Goal: Task Accomplishment & Management: Manage account settings

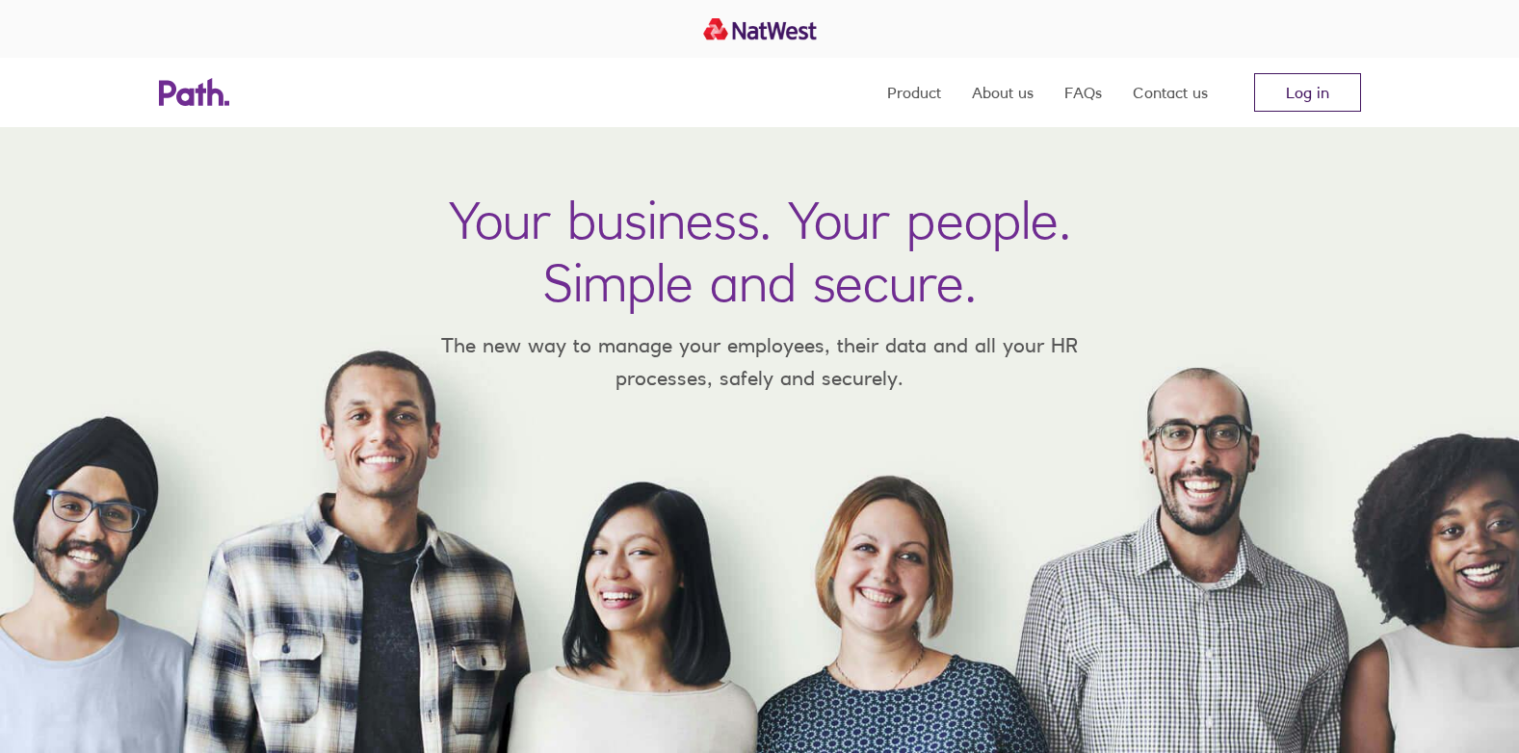
click at [1340, 90] on link "Log in" at bounding box center [1307, 92] width 107 height 39
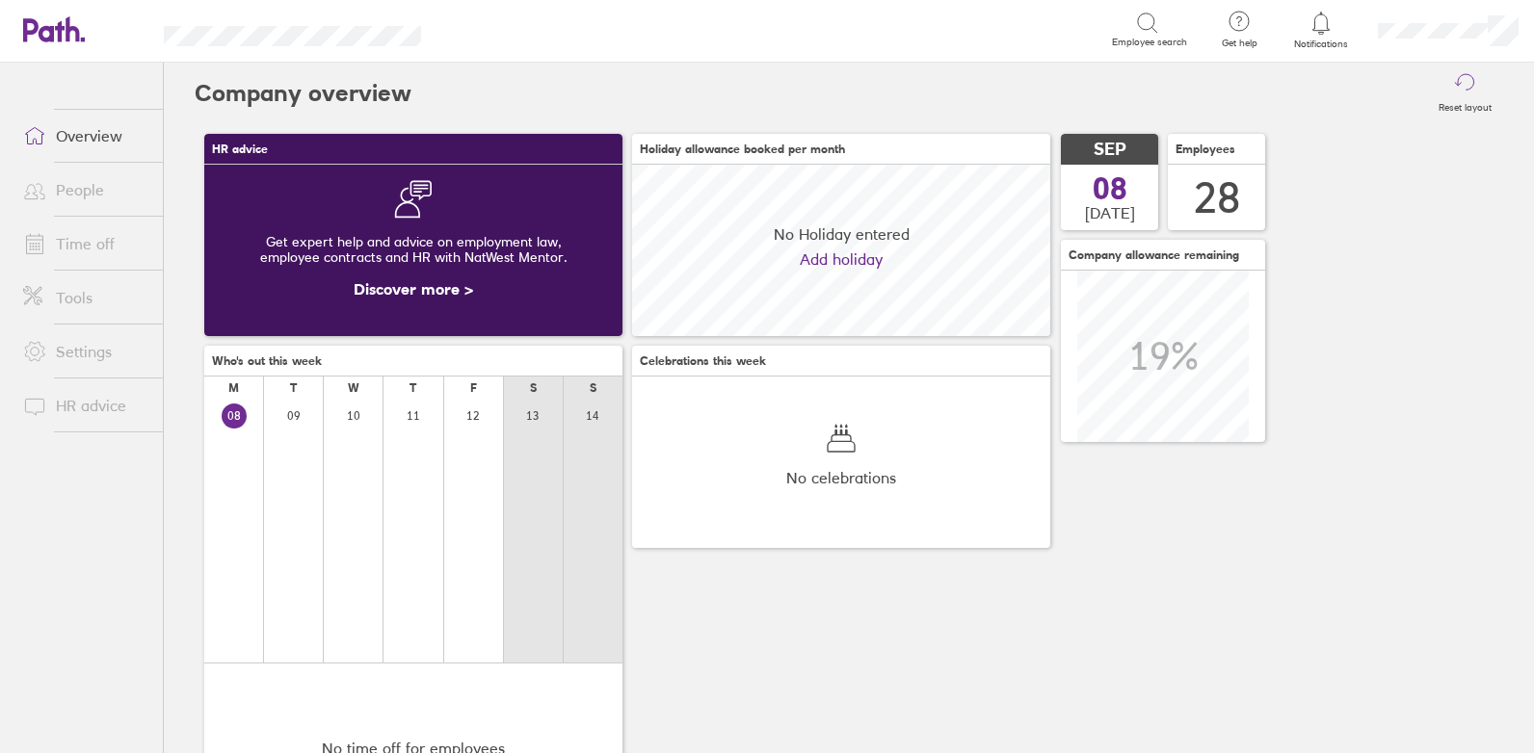
scroll to position [171, 418]
click at [83, 252] on link "Time off" at bounding box center [85, 243] width 155 height 39
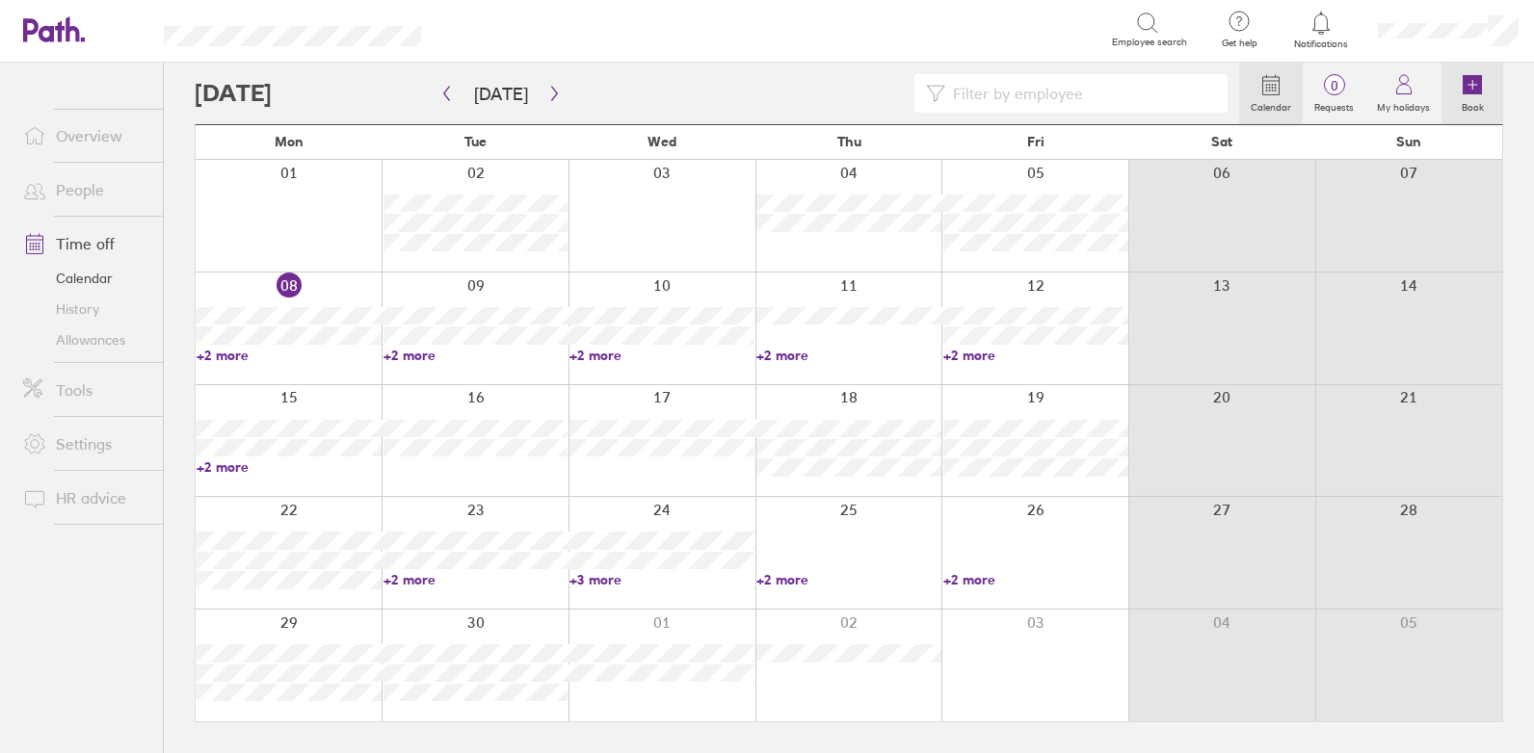
click at [1469, 84] on icon at bounding box center [1471, 84] width 19 height 19
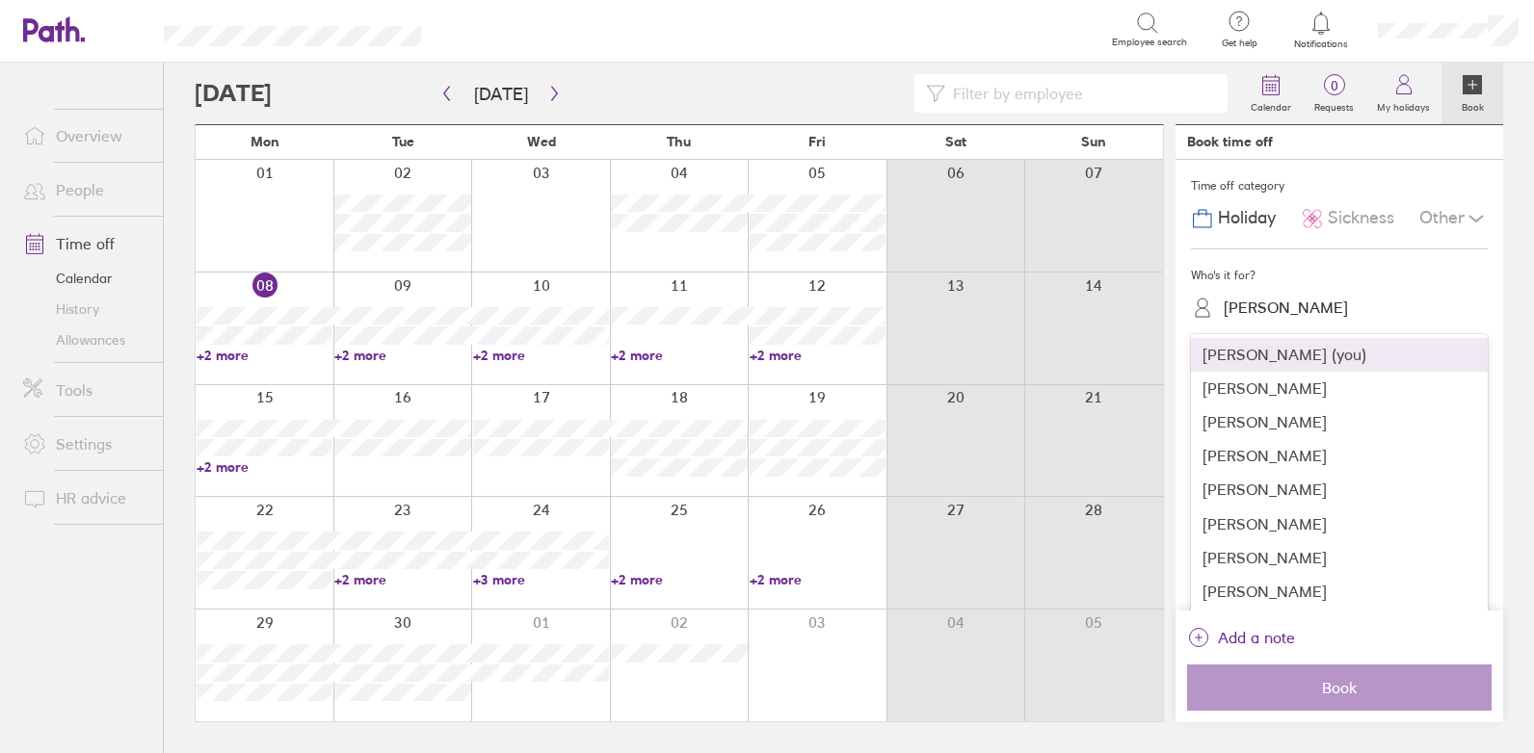
click at [1251, 306] on div "[PERSON_NAME]" at bounding box center [1286, 308] width 124 height 18
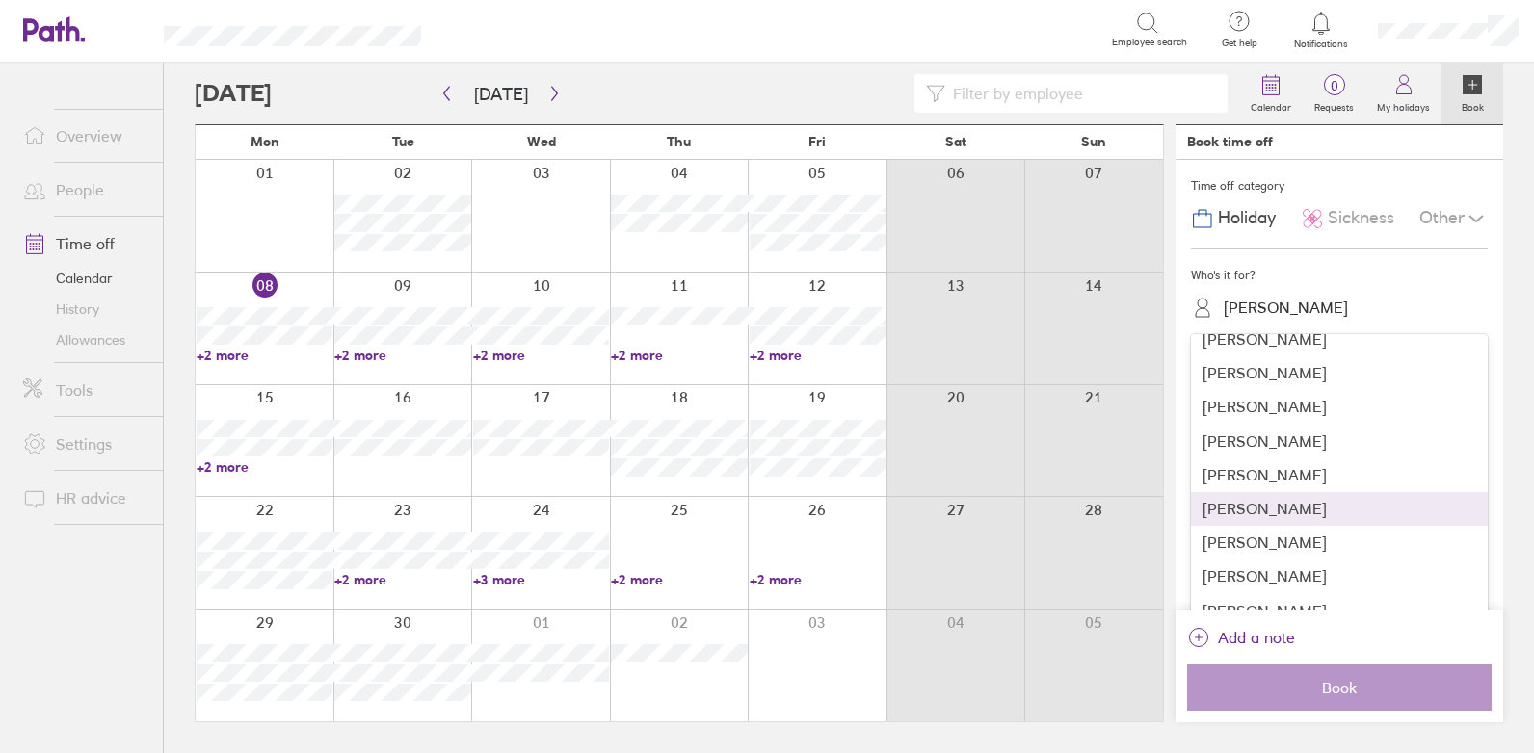
click at [1253, 502] on div "[PERSON_NAME]" at bounding box center [1339, 509] width 297 height 34
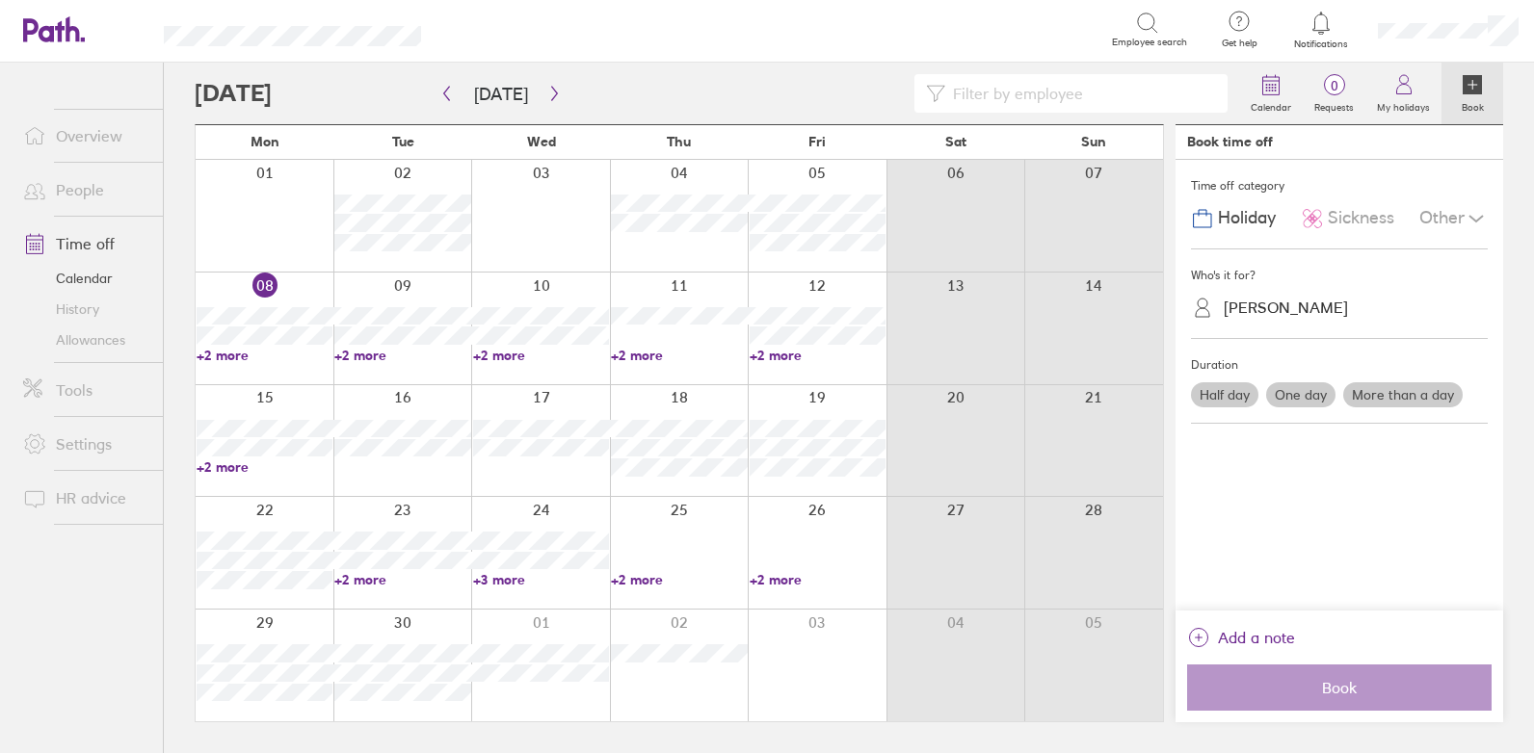
click at [1285, 393] on label "One day" at bounding box center [1300, 394] width 69 height 25
click at [0, 0] on input "One day" at bounding box center [0, 0] width 0 height 0
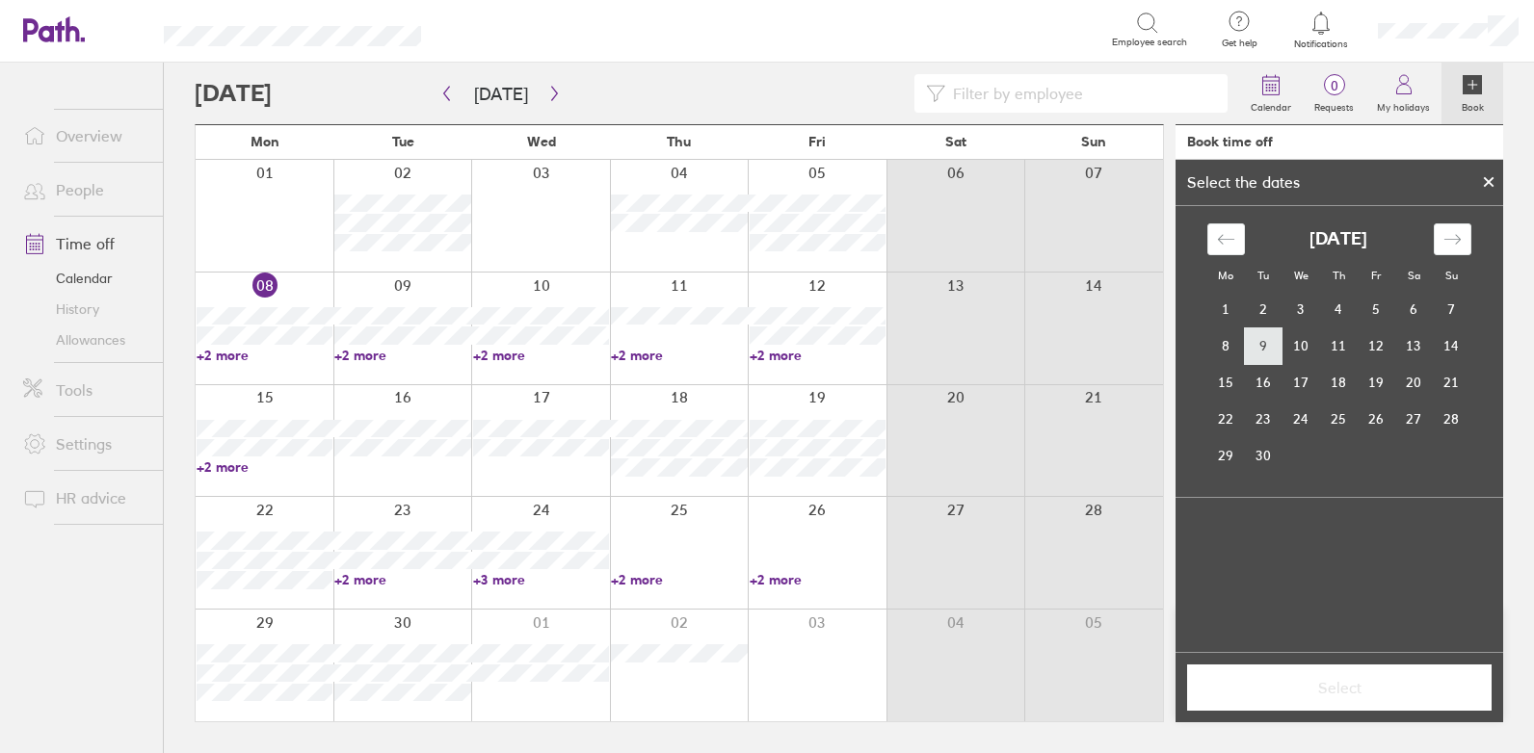
click at [1252, 344] on td "9" at bounding box center [1264, 346] width 38 height 37
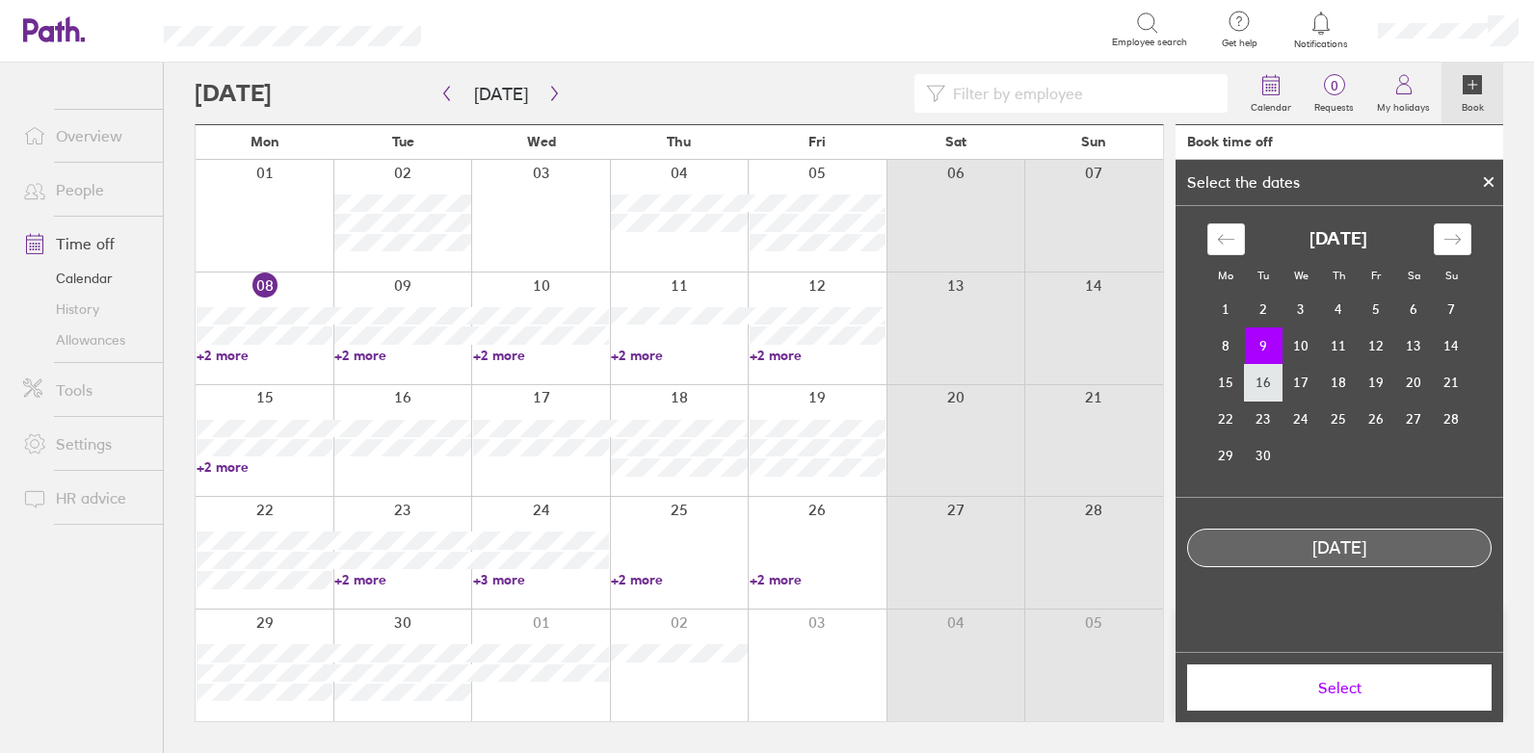
click at [1268, 383] on td "16" at bounding box center [1264, 382] width 38 height 37
click at [1315, 672] on button "Select" at bounding box center [1339, 688] width 304 height 46
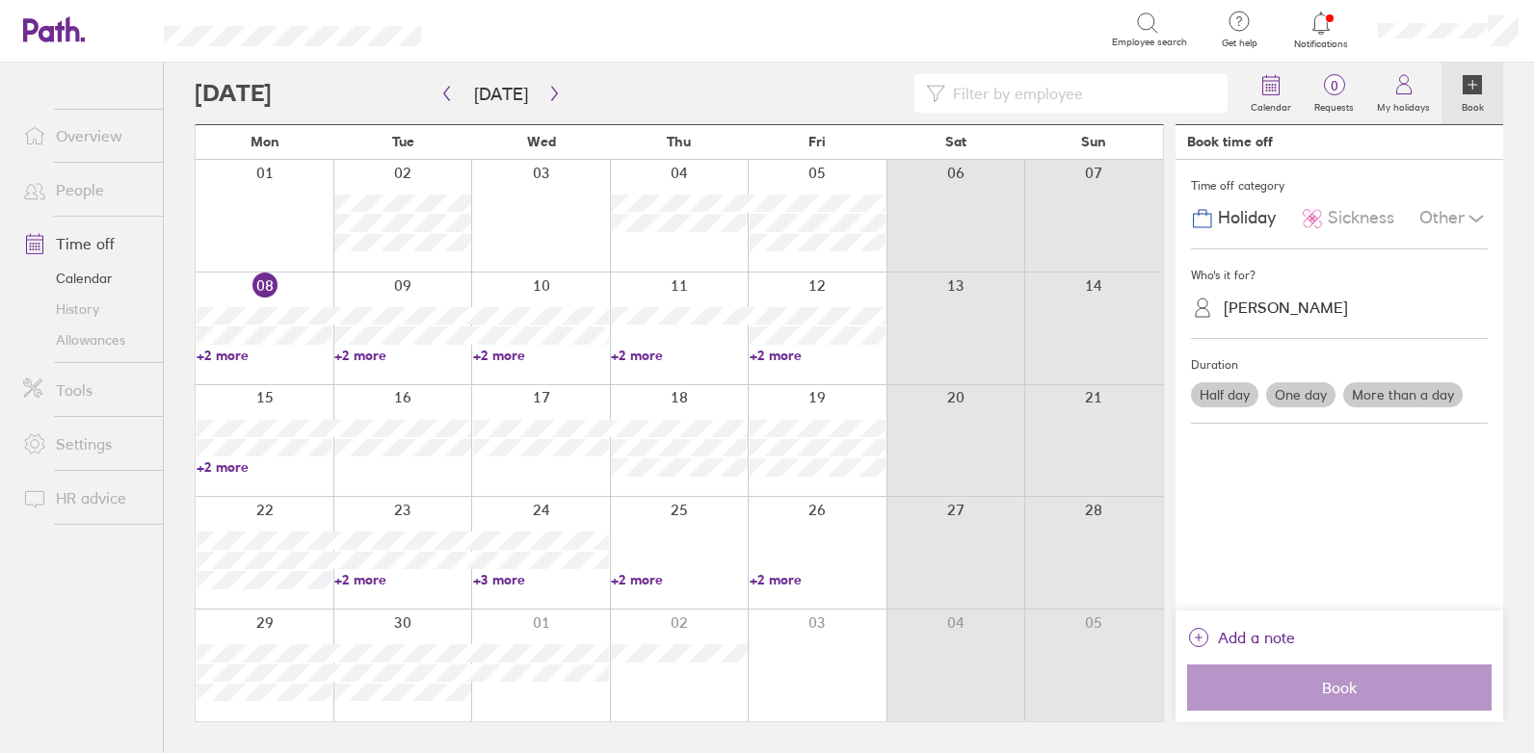
click at [1310, 396] on label "One day" at bounding box center [1300, 394] width 69 height 25
click at [0, 0] on input "One day" at bounding box center [0, 0] width 0 height 0
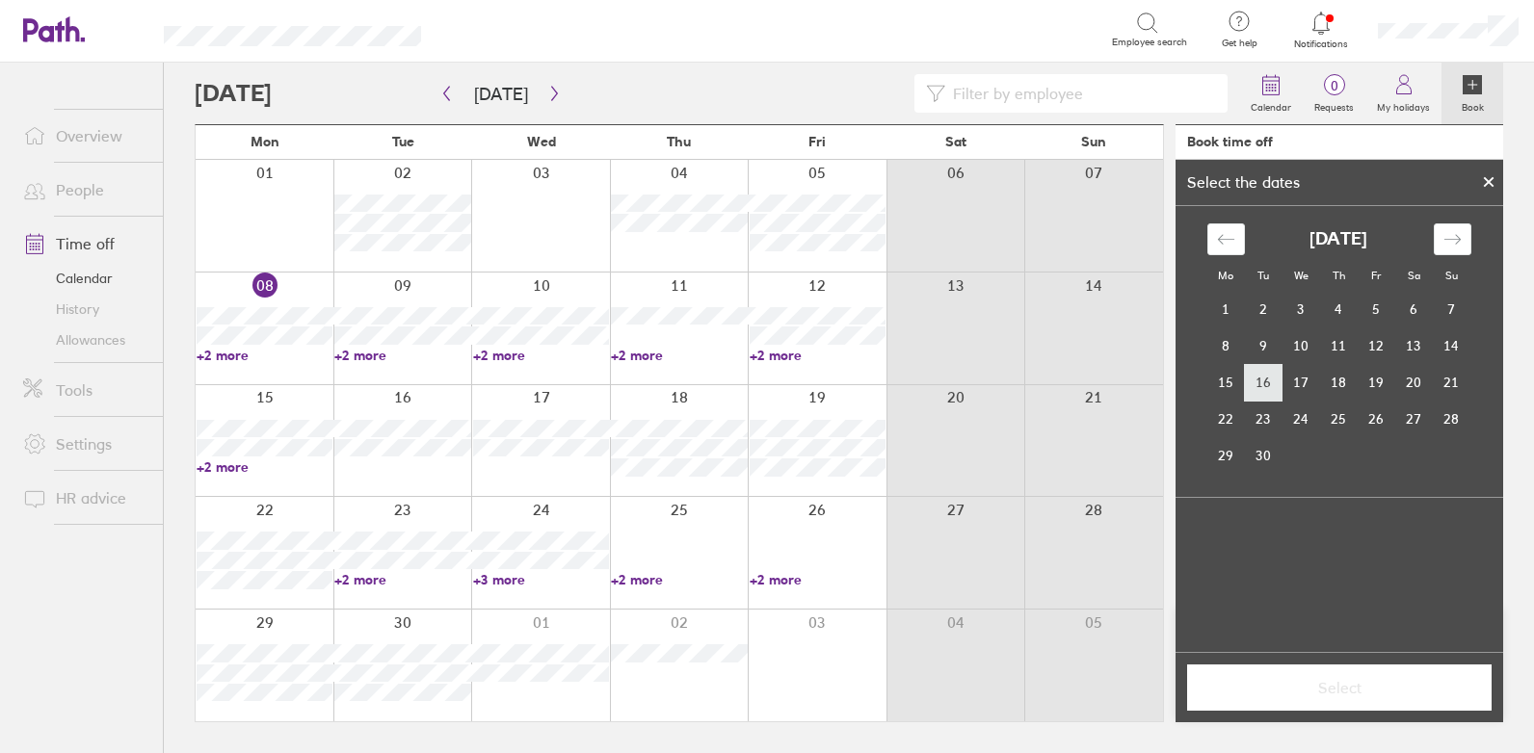
click at [1261, 381] on td "16" at bounding box center [1264, 382] width 38 height 37
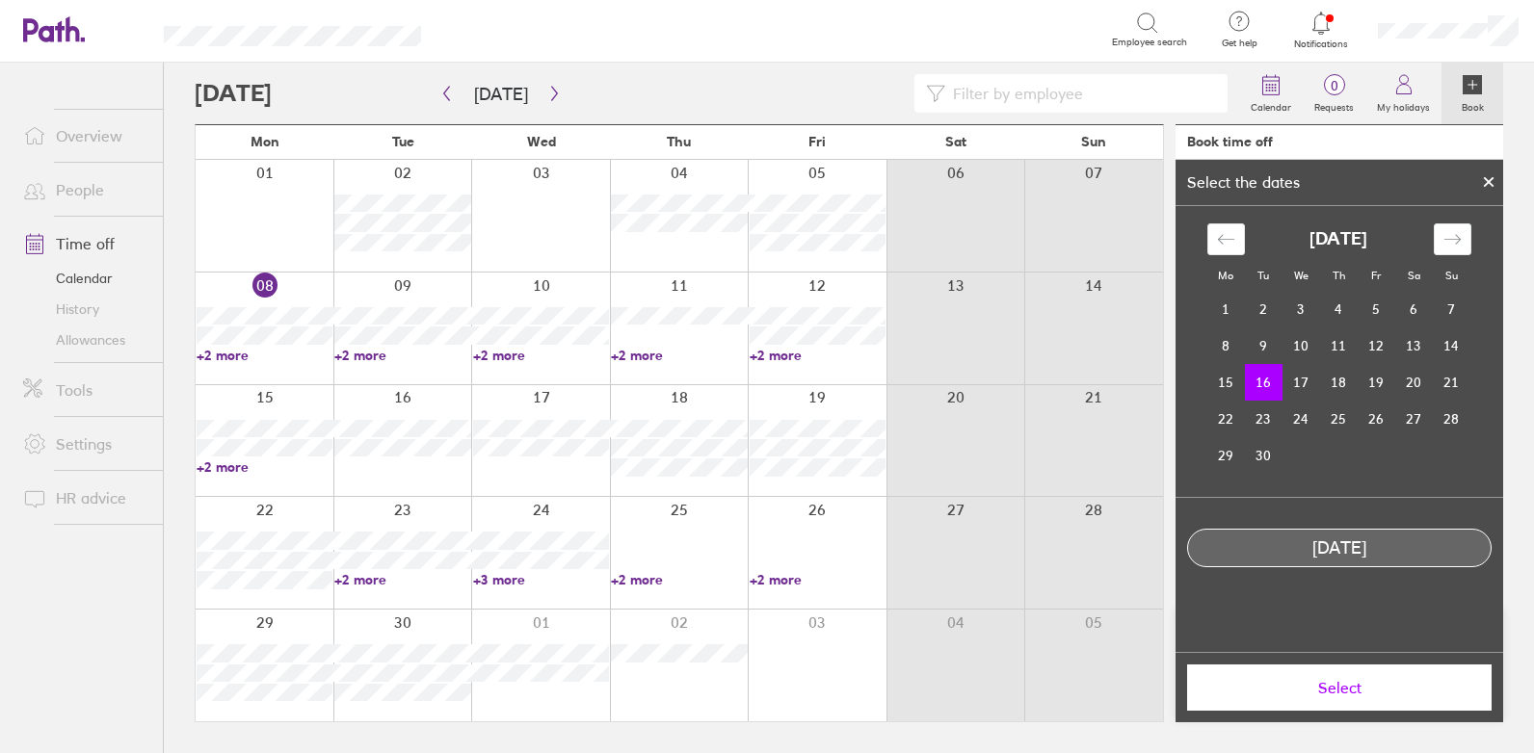
click at [1307, 684] on span "Select" at bounding box center [1338, 687] width 277 height 17
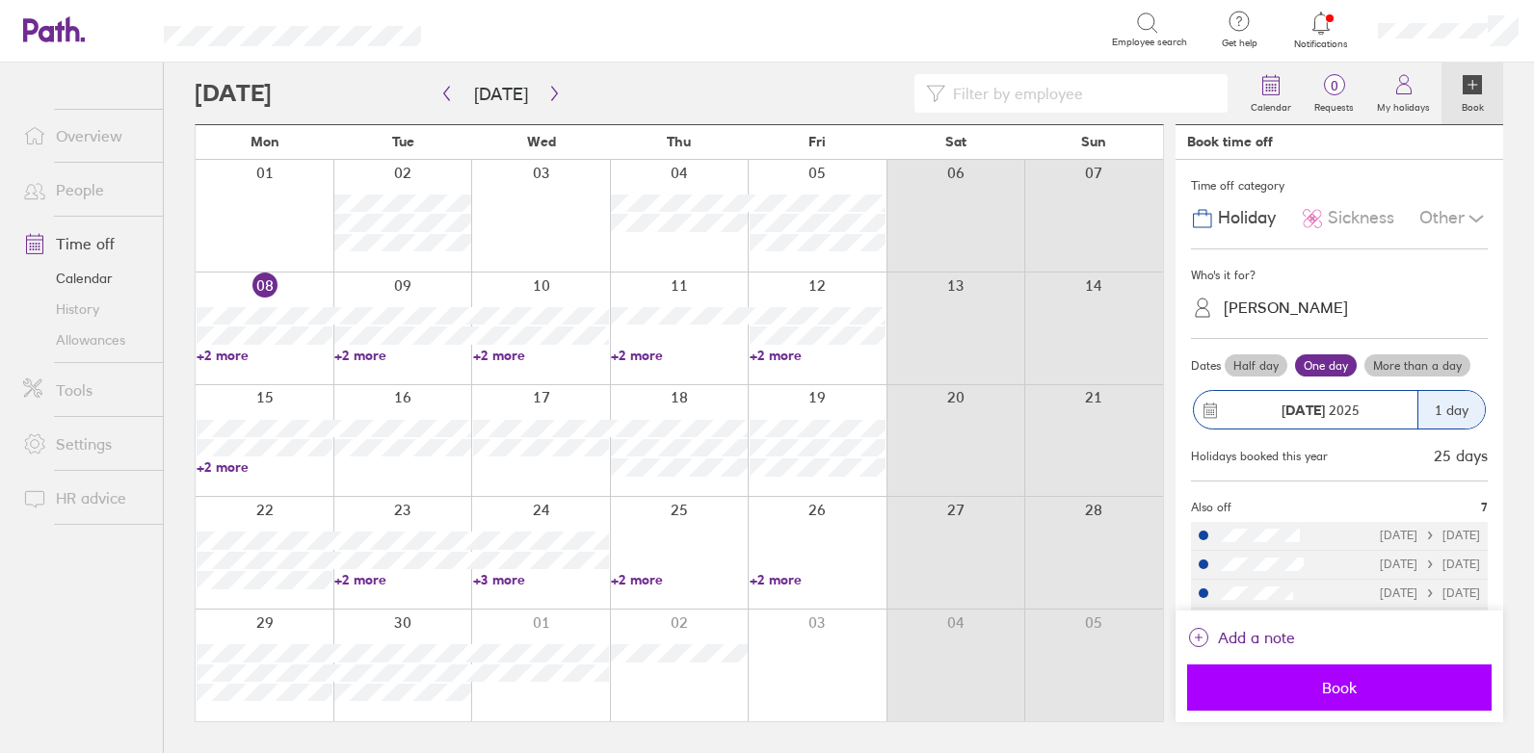
click at [1297, 681] on span "Book" at bounding box center [1338, 687] width 277 height 17
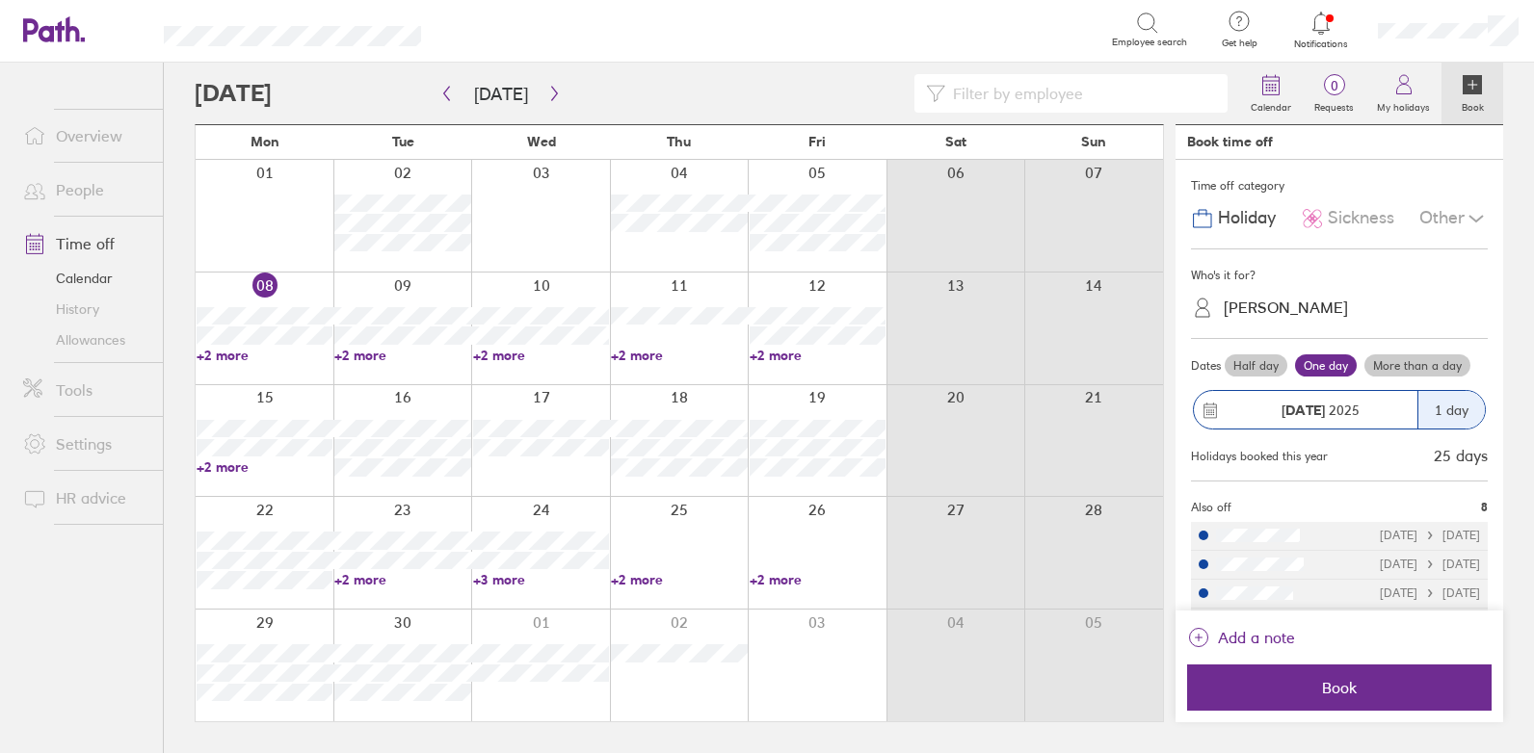
click at [224, 355] on link "+2 more" at bounding box center [265, 355] width 136 height 17
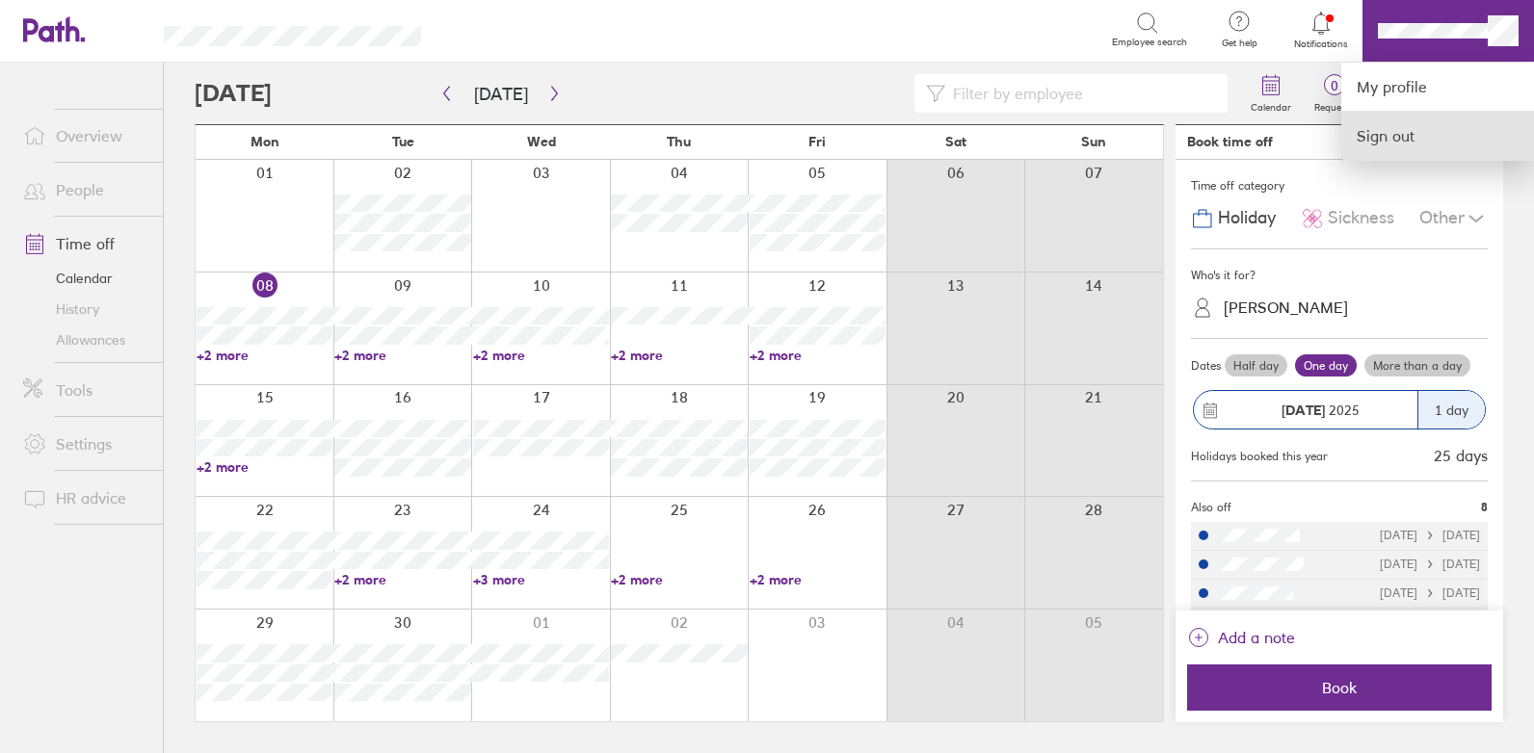
click at [1373, 132] on link "Sign out" at bounding box center [1437, 136] width 193 height 48
